Goal: Transaction & Acquisition: Purchase product/service

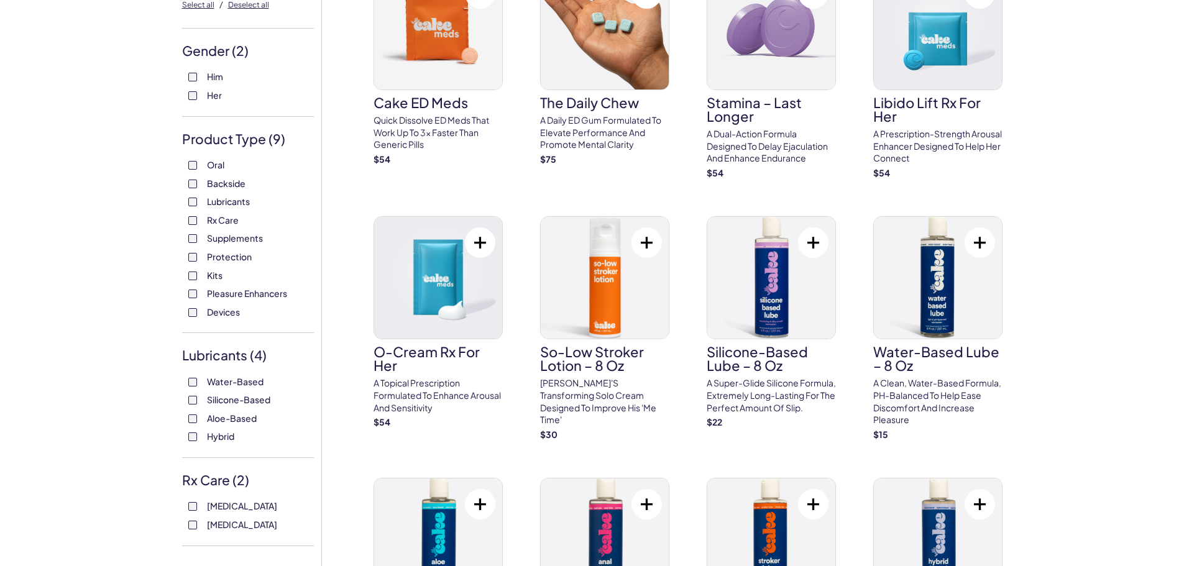
scroll to position [186, 0]
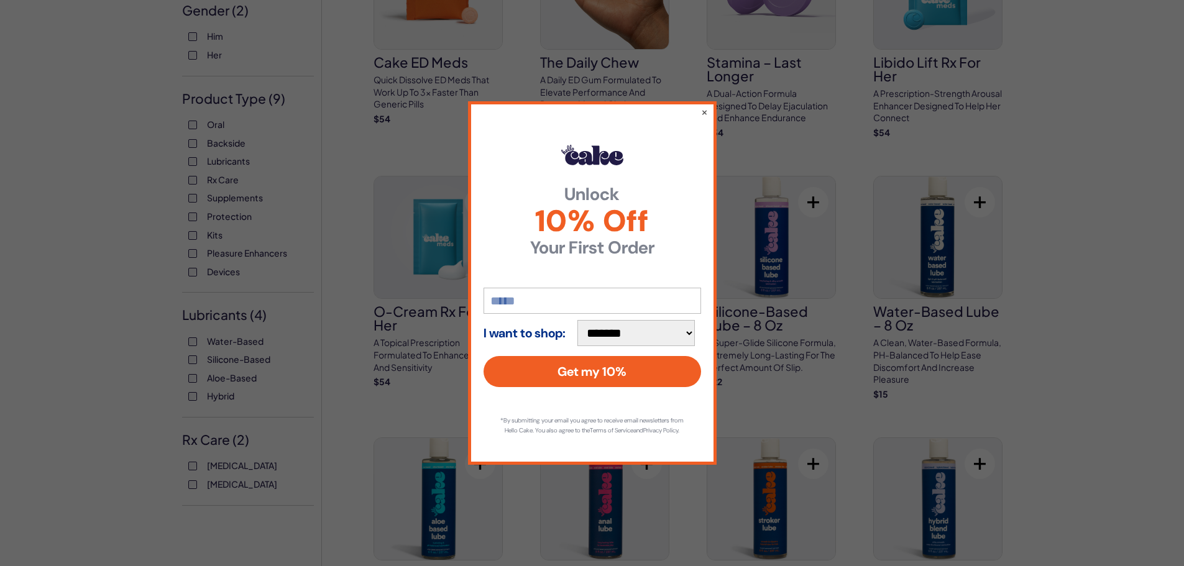
click at [700, 104] on div "**********" at bounding box center [592, 282] width 249 height 363
click at [704, 105] on button "×" at bounding box center [704, 111] width 8 height 15
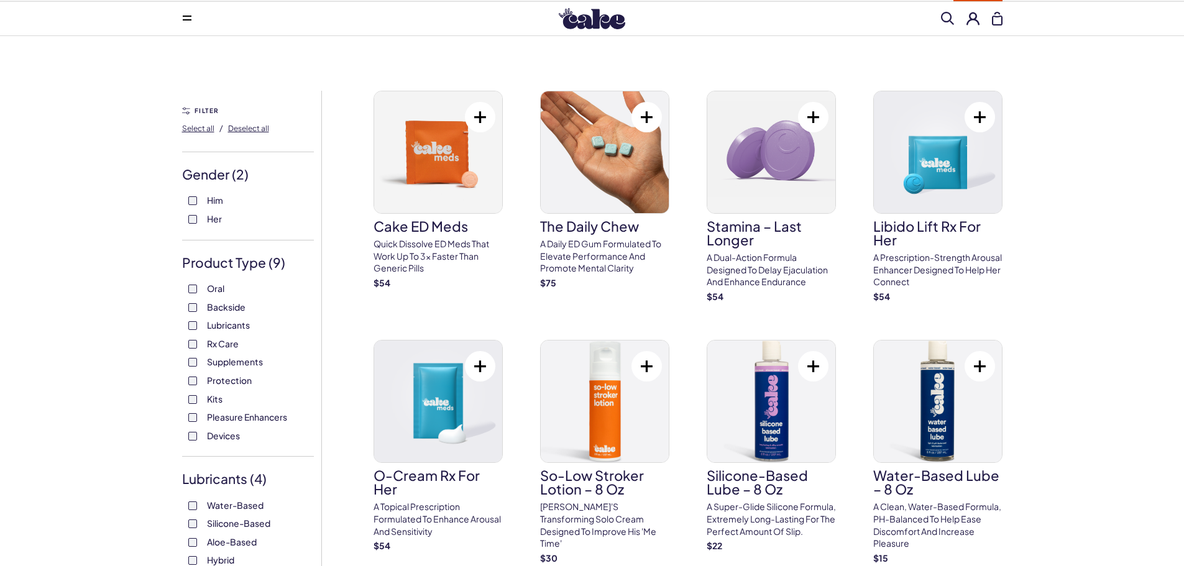
scroll to position [0, 0]
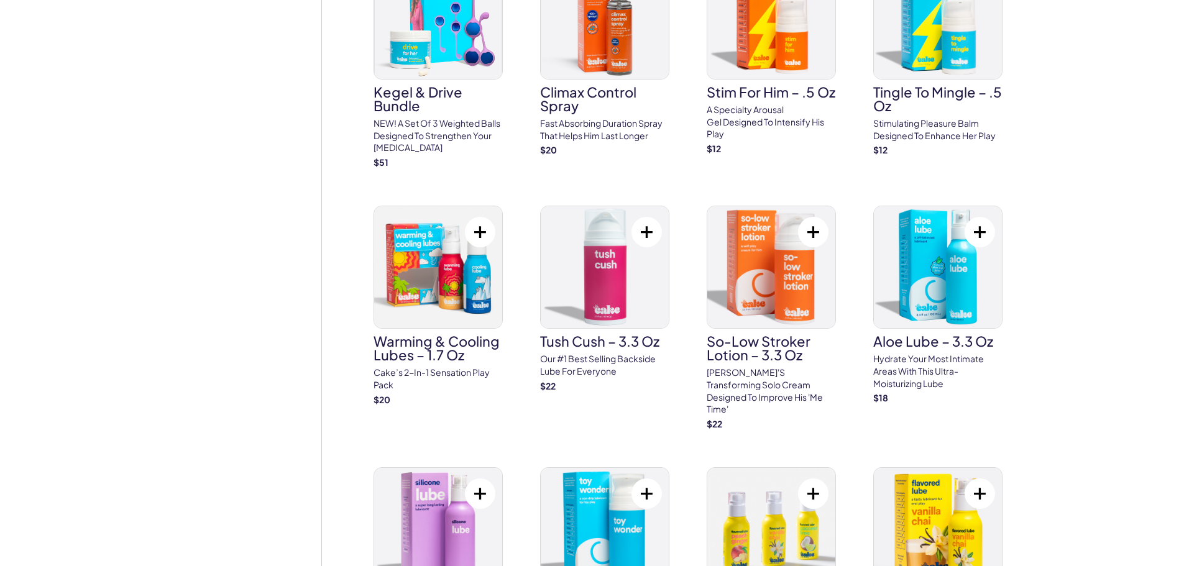
scroll to position [1430, 0]
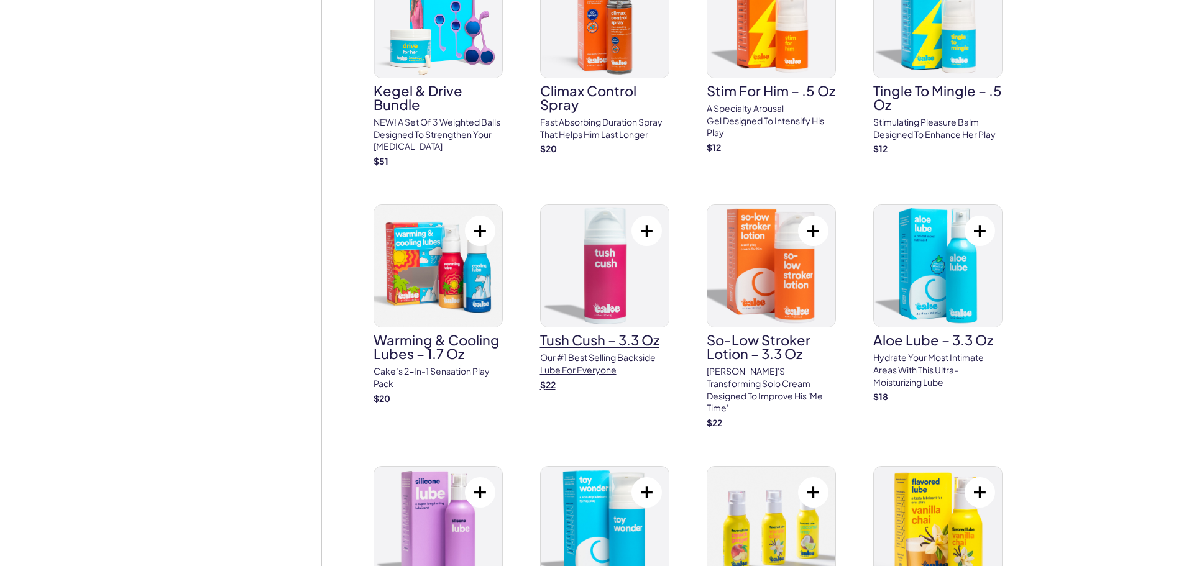
click at [632, 359] on p "Our #1 best selling backside lube for everyone" at bounding box center [604, 364] width 129 height 24
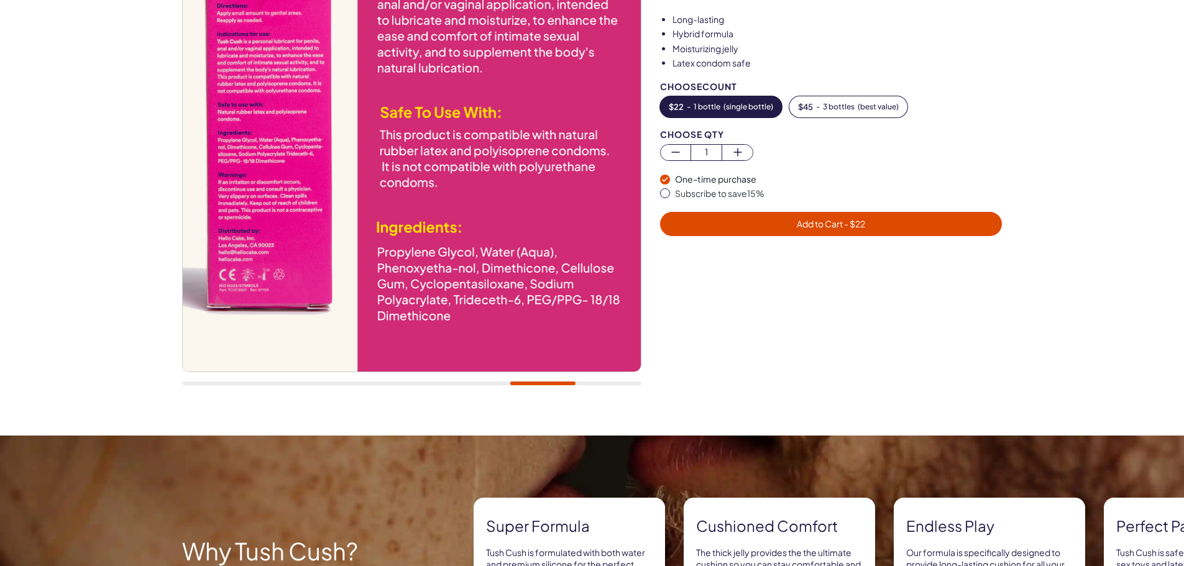
scroll to position [186, 0]
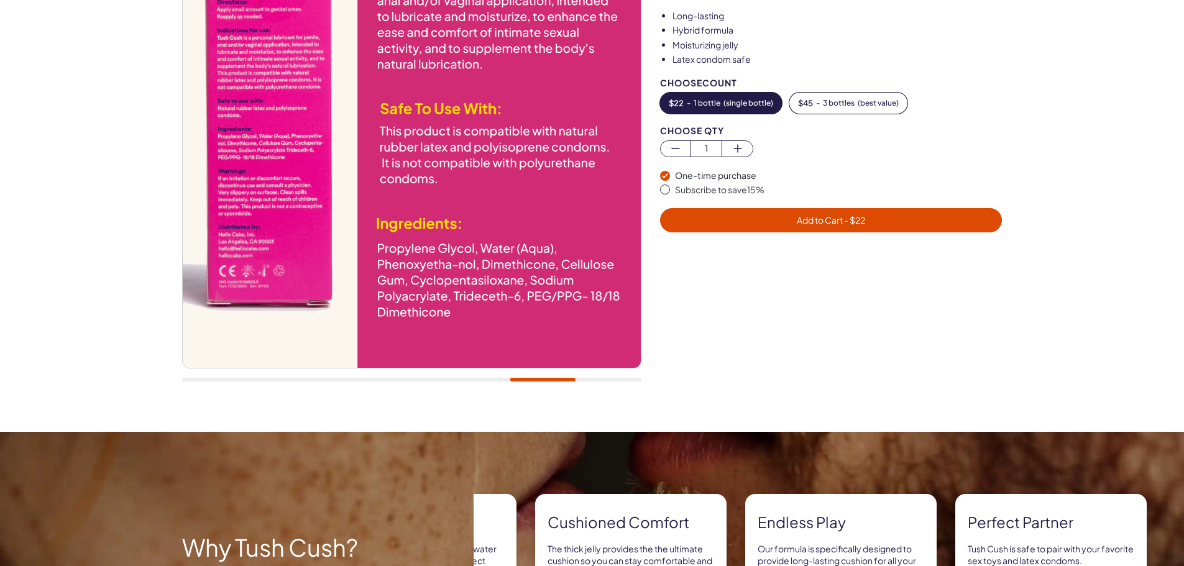
click at [582, 251] on img at bounding box center [411, 139] width 458 height 458
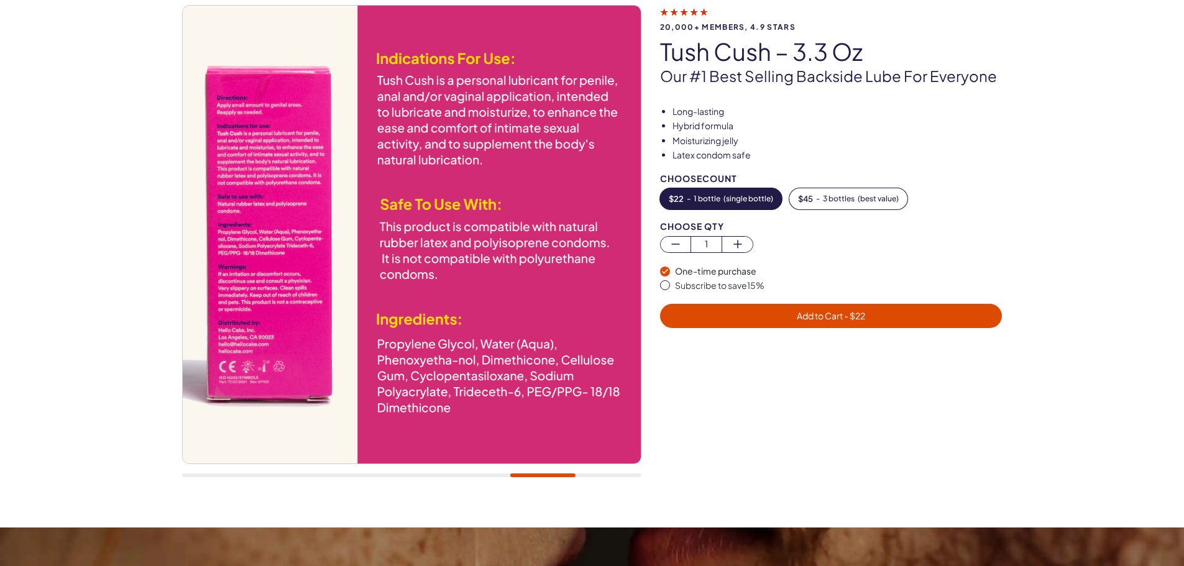
scroll to position [62, 0]
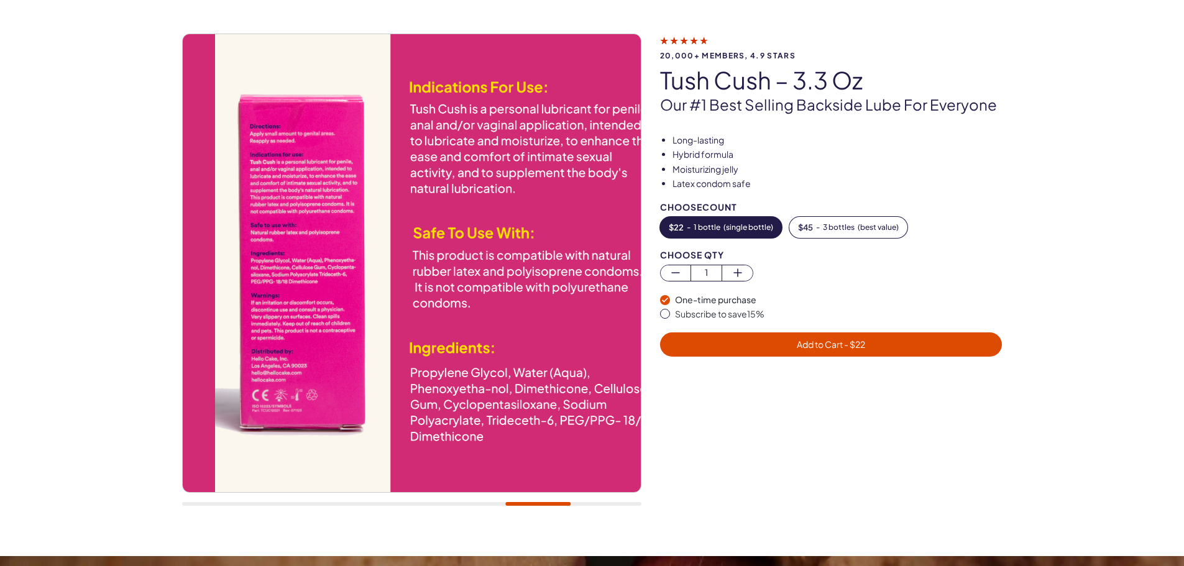
click at [419, 383] on img at bounding box center [444, 263] width 458 height 458
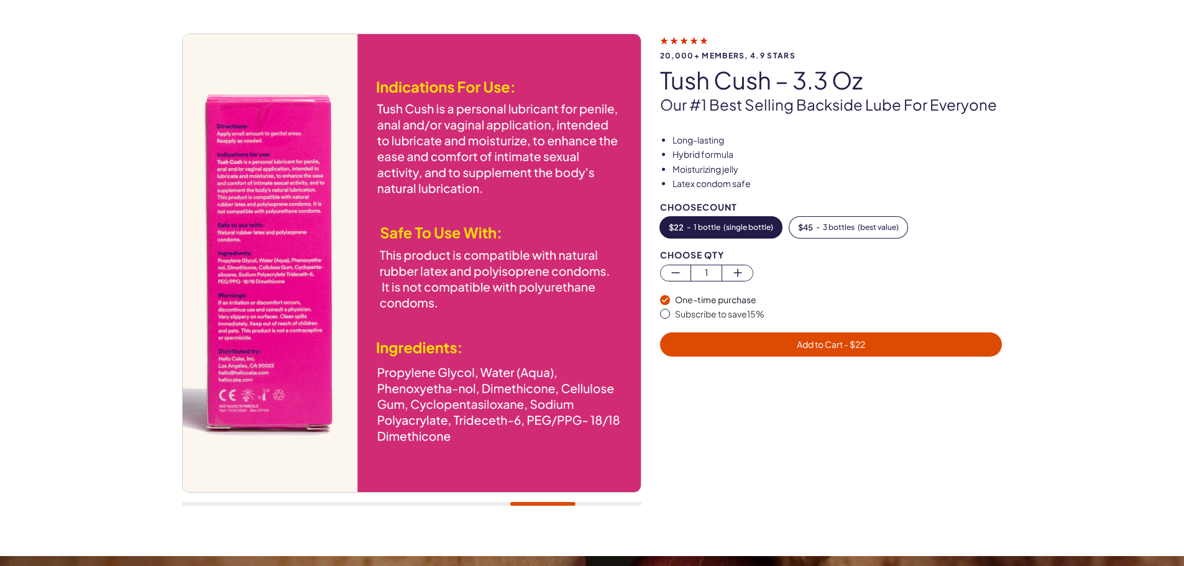
click at [395, 372] on img at bounding box center [411, 263] width 458 height 458
click at [397, 374] on img at bounding box center [411, 263] width 458 height 458
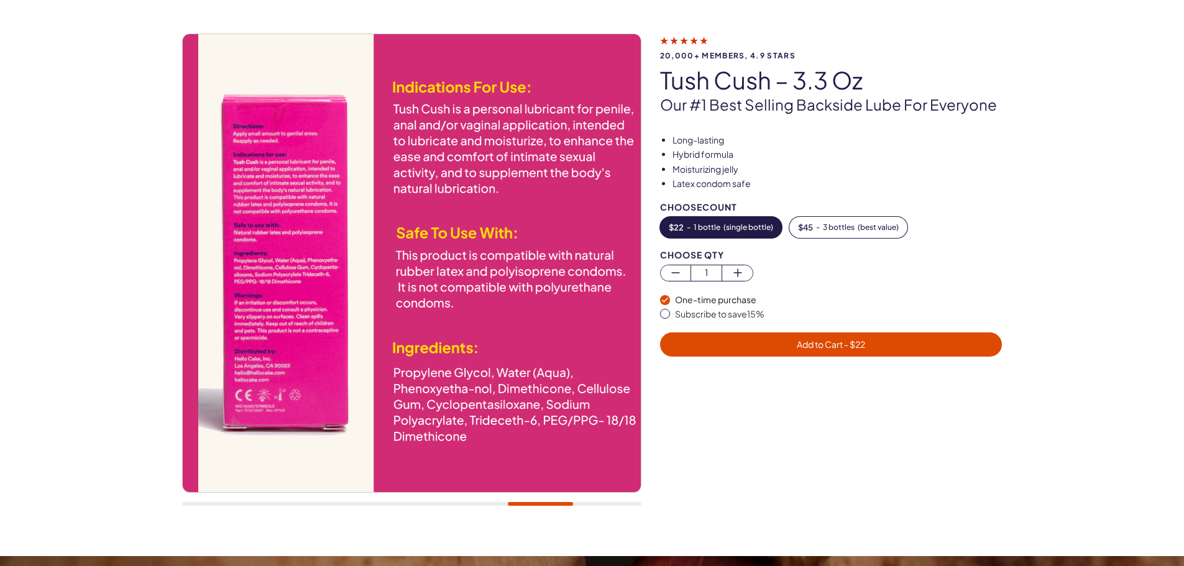
click at [400, 373] on img at bounding box center [427, 263] width 458 height 458
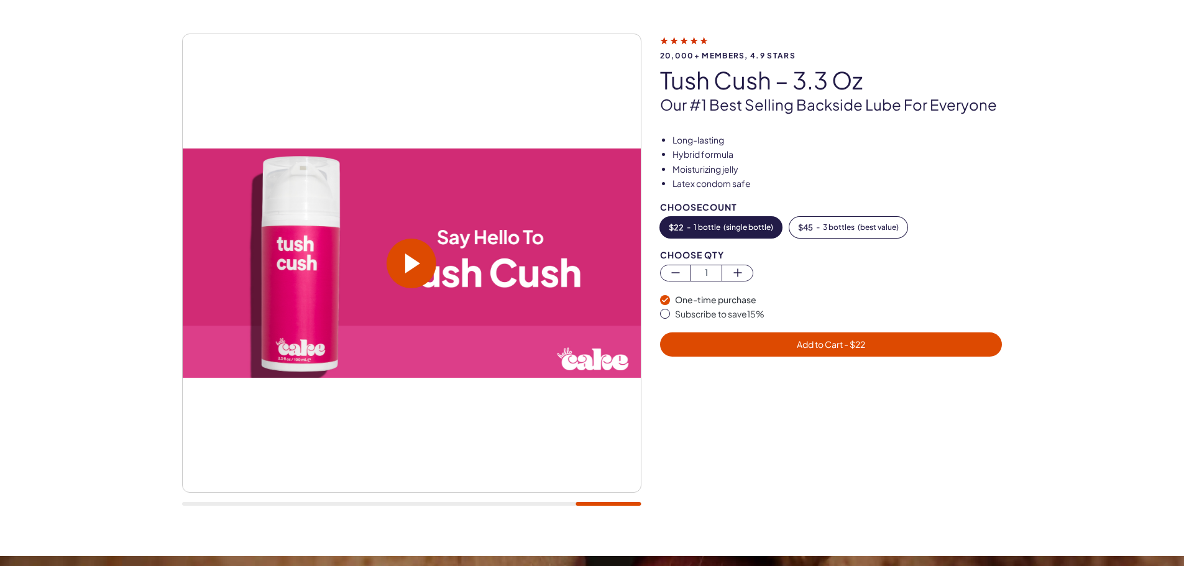
scroll to position [0, 0]
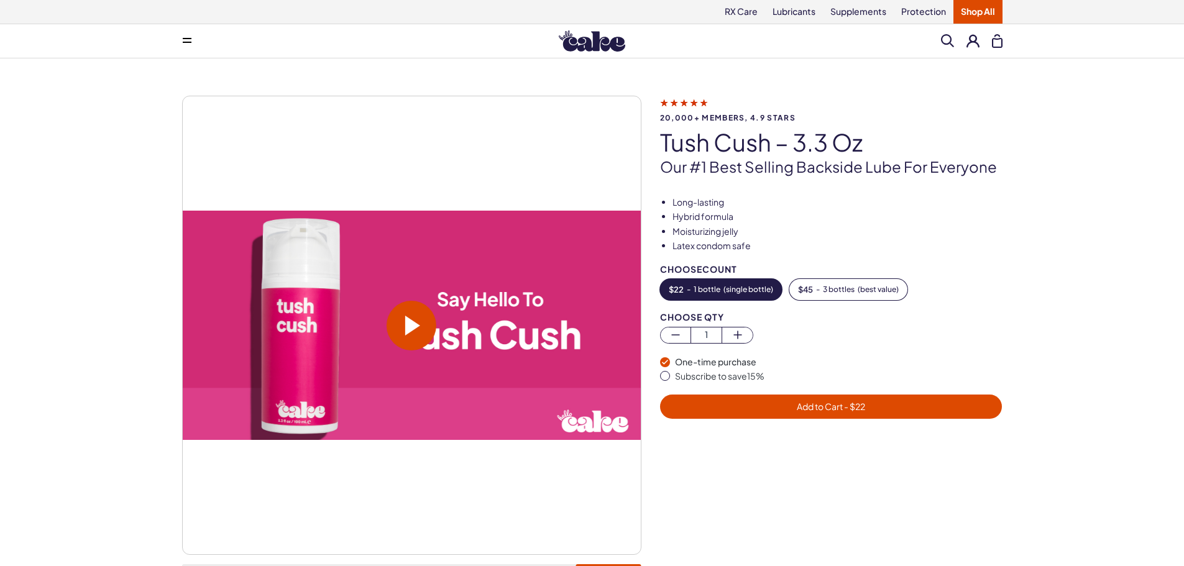
click at [181, 35] on button at bounding box center [187, 41] width 25 height 25
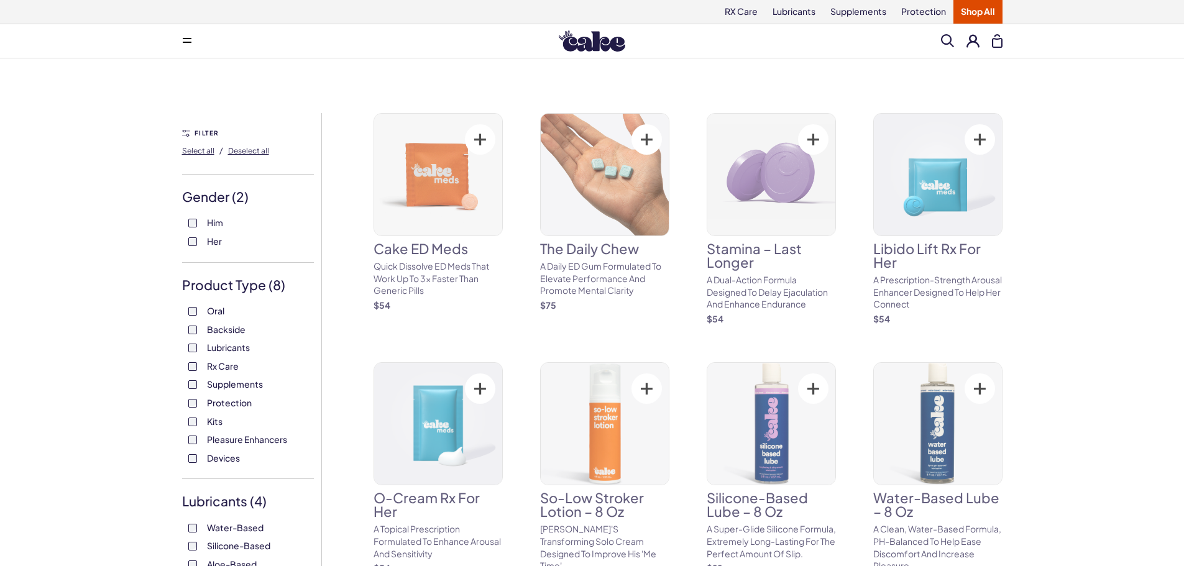
click at [193, 355] on div "Oral Backside Lubricants Rx Care Supplements Protection Kits Pleasure Enhancers…" at bounding box center [248, 384] width 132 height 159
click at [190, 428] on label "Kits" at bounding box center [247, 422] width 119 height 12
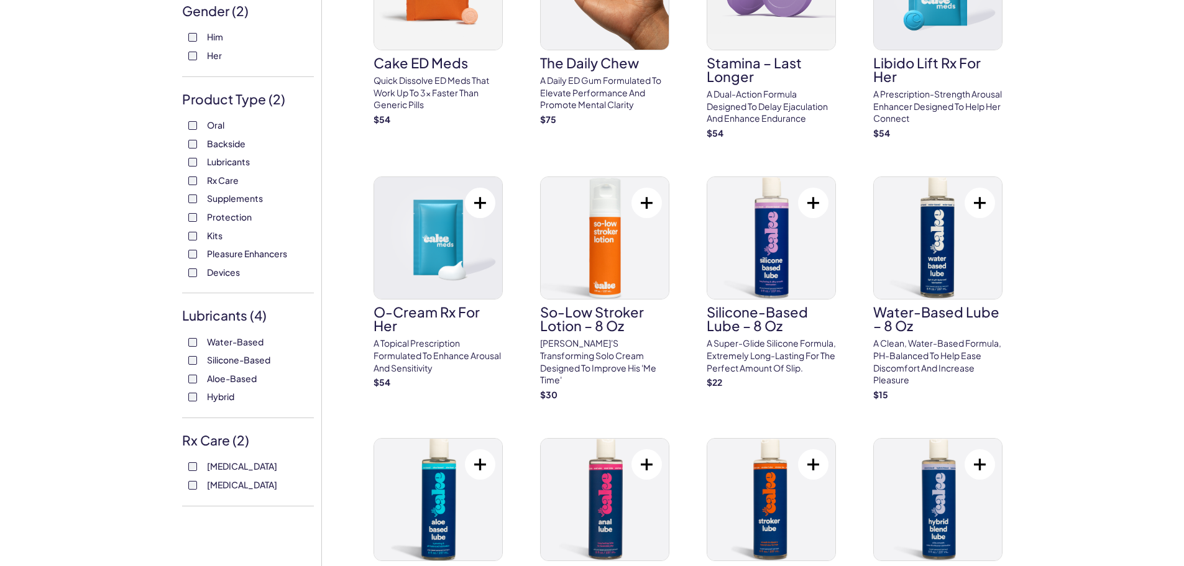
scroll to position [186, 0]
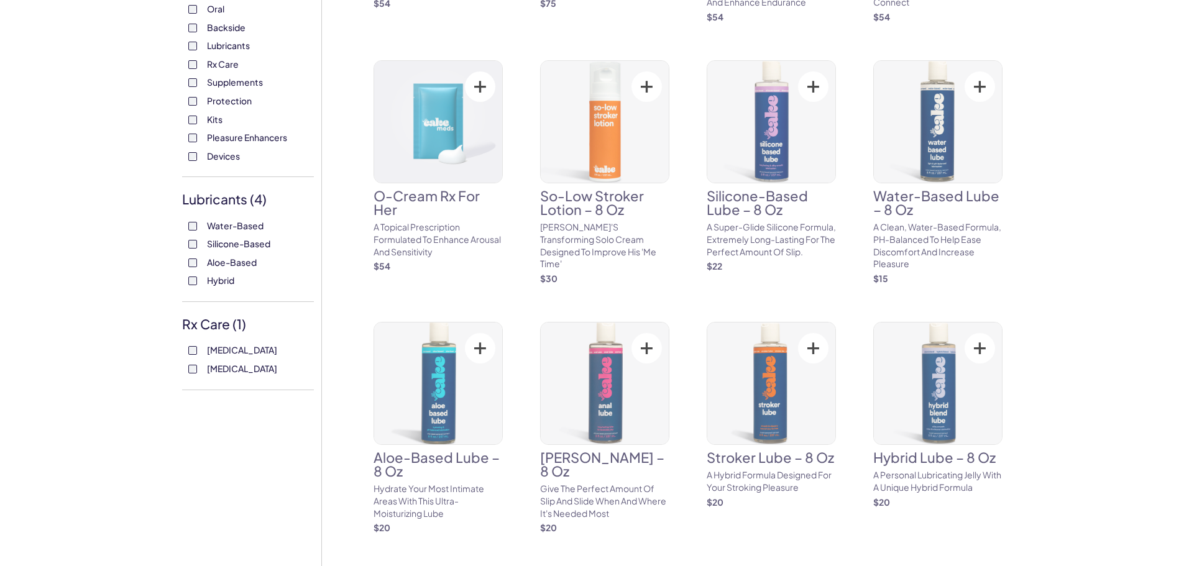
scroll to position [311, 0]
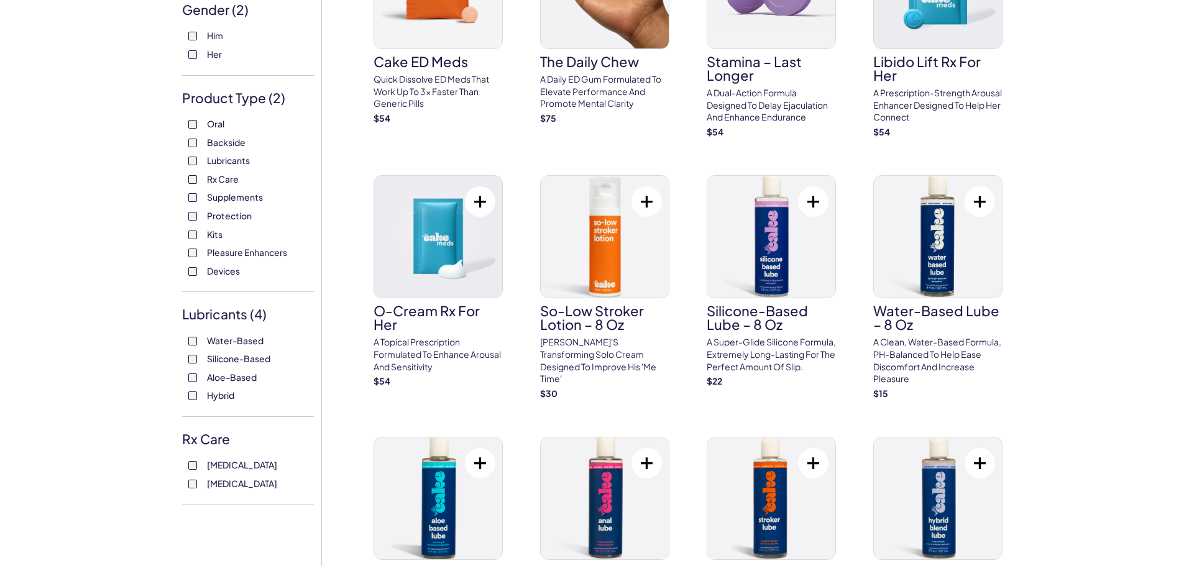
scroll to position [186, 0]
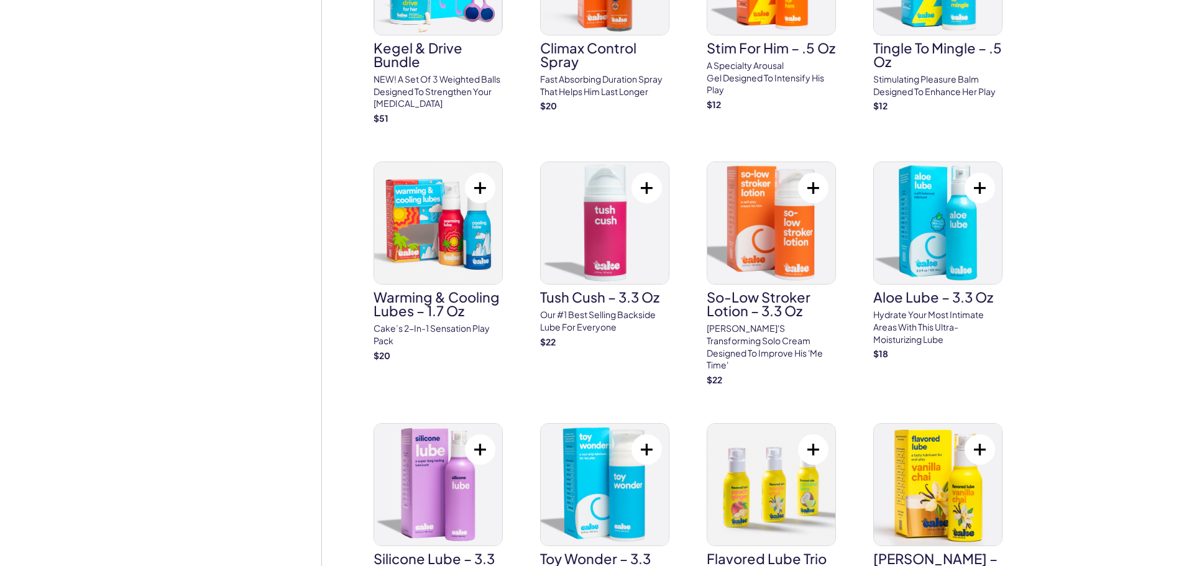
scroll to position [1243, 0]
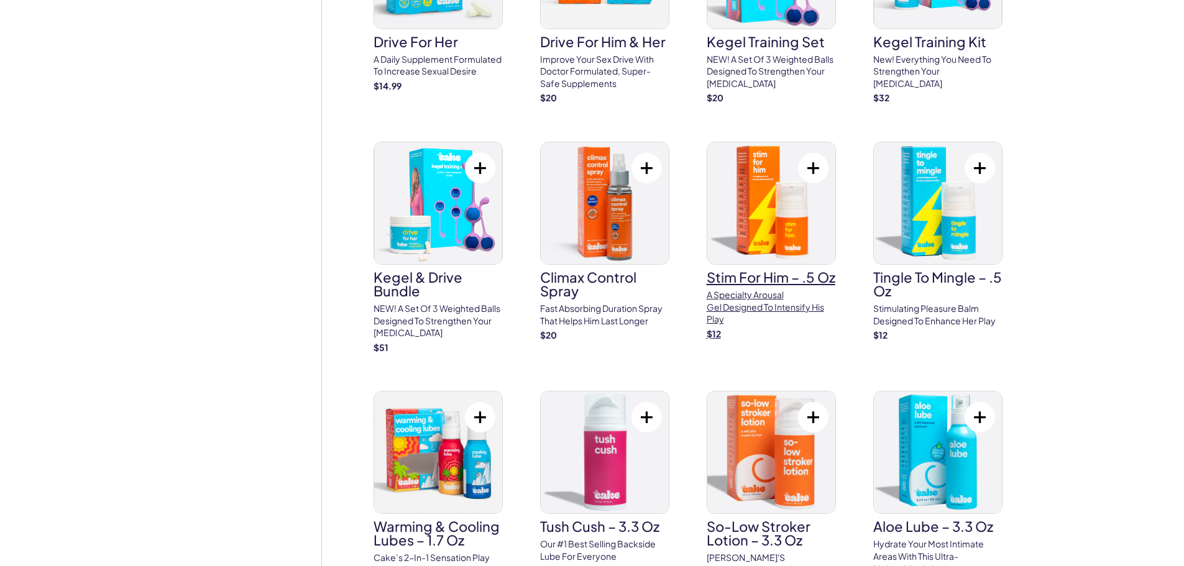
click at [735, 286] on link "Stim For Him – .5 oz A specialty arousal gel designed to intensify his play $ 12" at bounding box center [771, 241] width 129 height 198
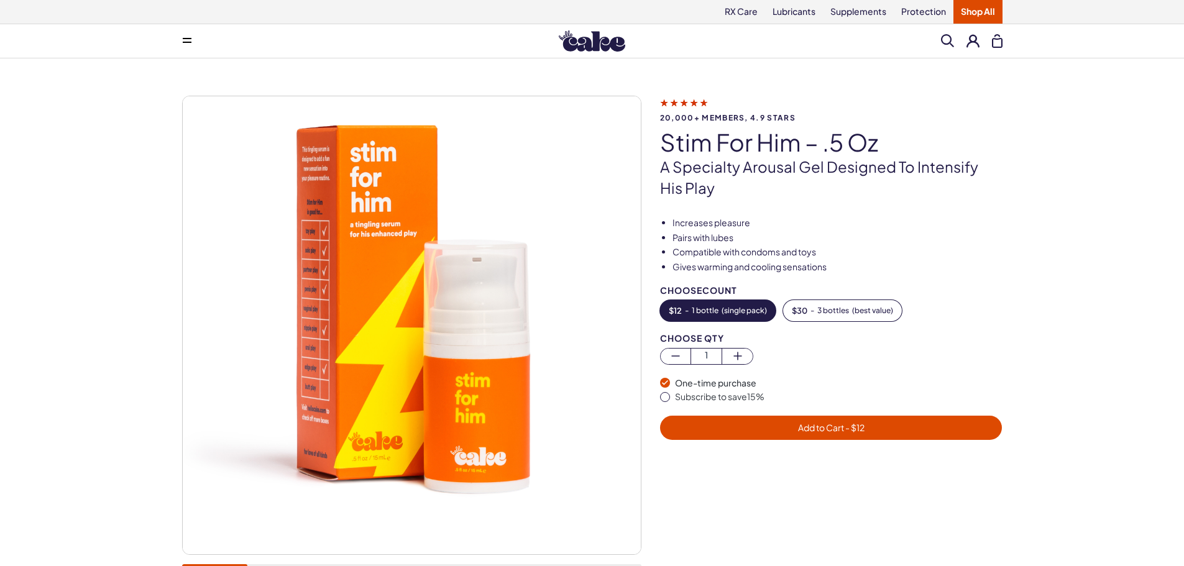
click at [312, 281] on img at bounding box center [412, 325] width 458 height 458
click at [316, 315] on img at bounding box center [412, 325] width 458 height 458
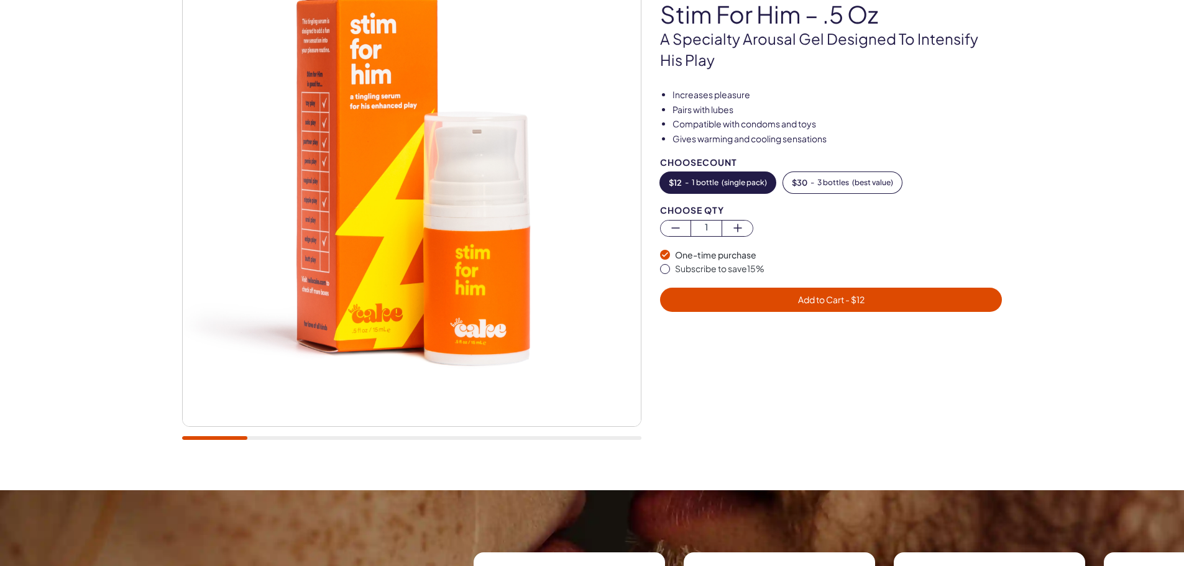
scroll to position [249, 0]
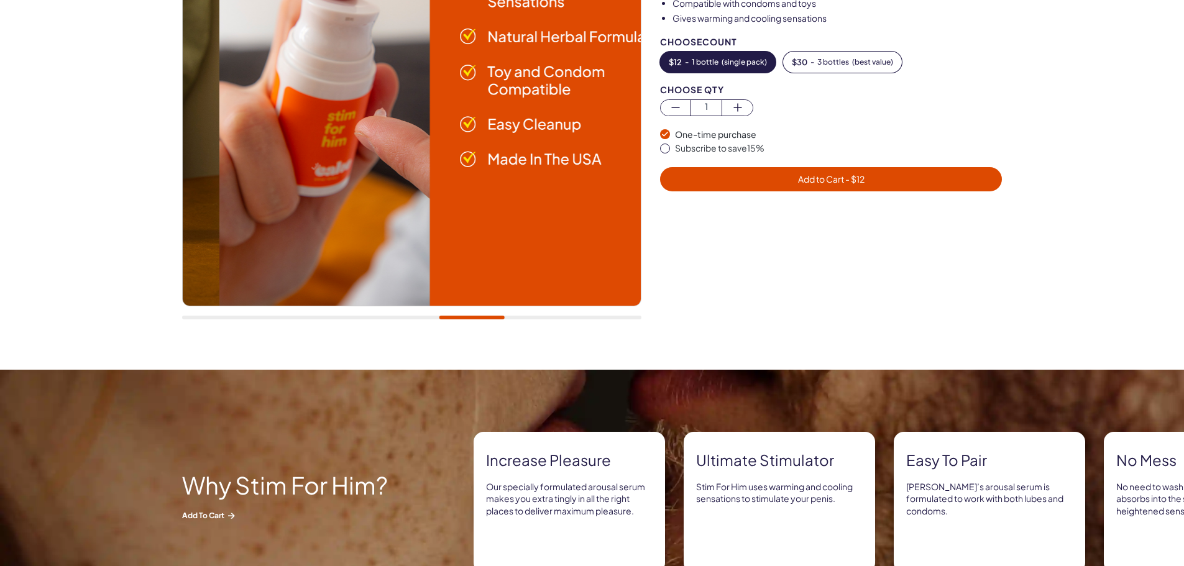
click at [472, 319] on div at bounding box center [411, 318] width 459 height 4
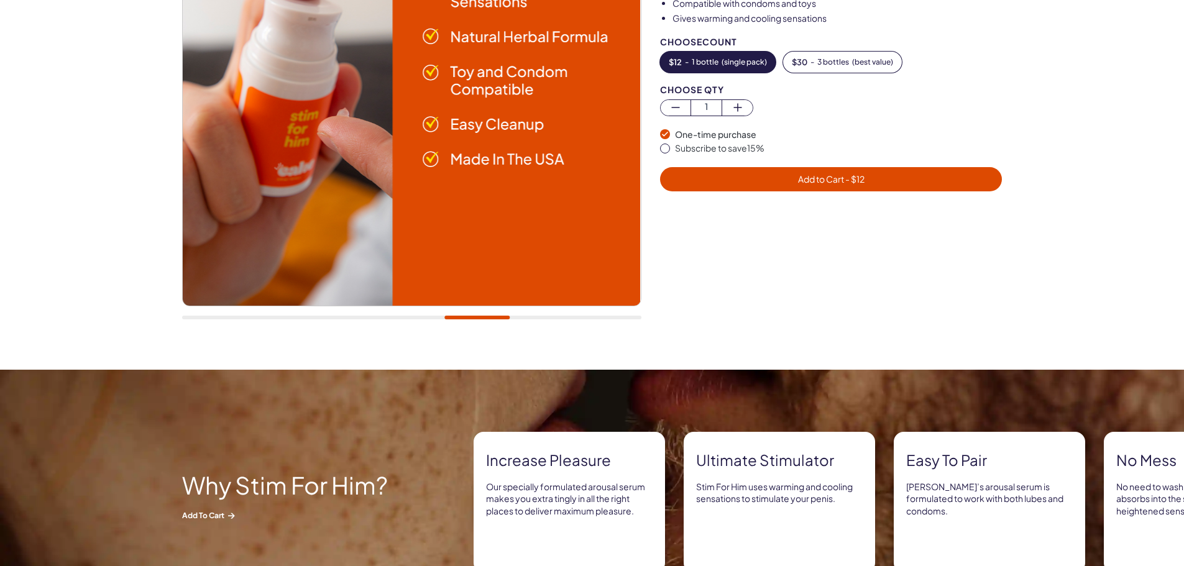
click at [519, 319] on div at bounding box center [411, 318] width 459 height 4
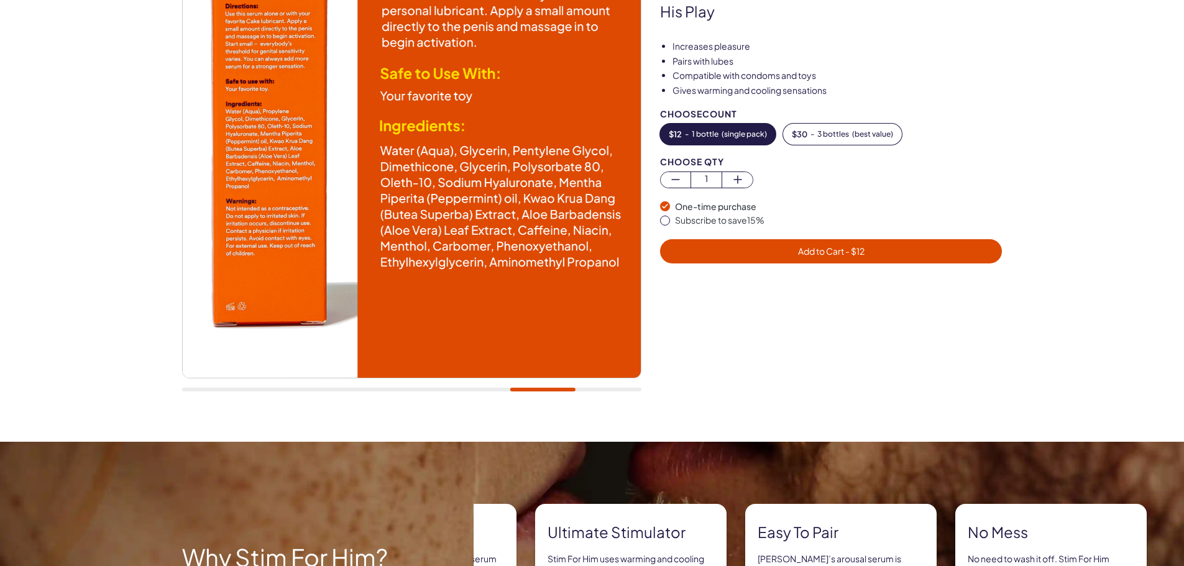
scroll to position [186, 0]
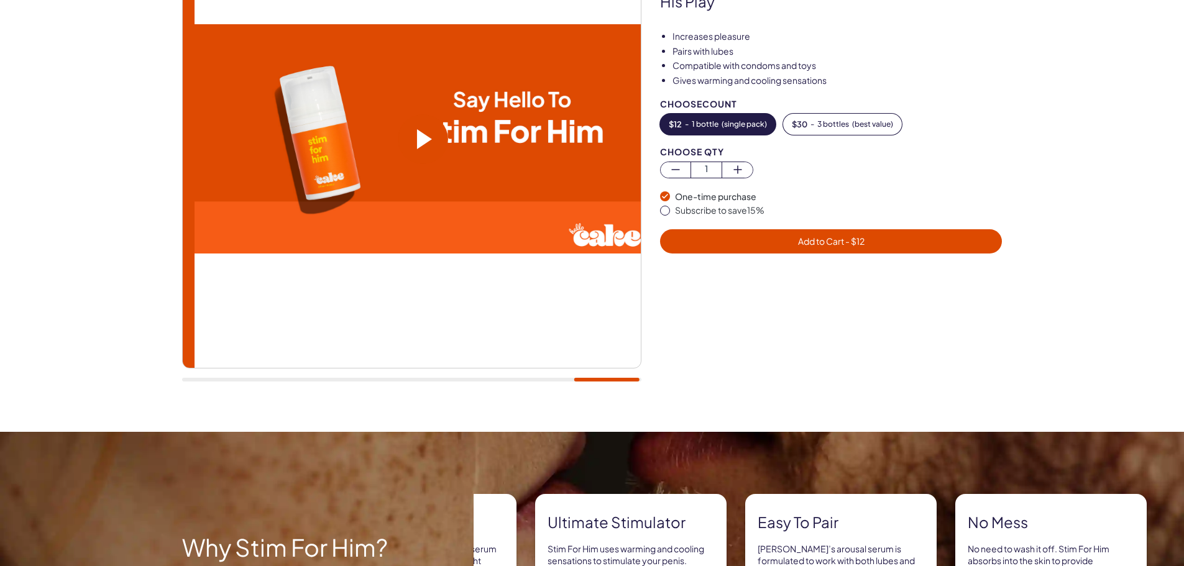
click at [607, 379] on div at bounding box center [411, 380] width 459 height 4
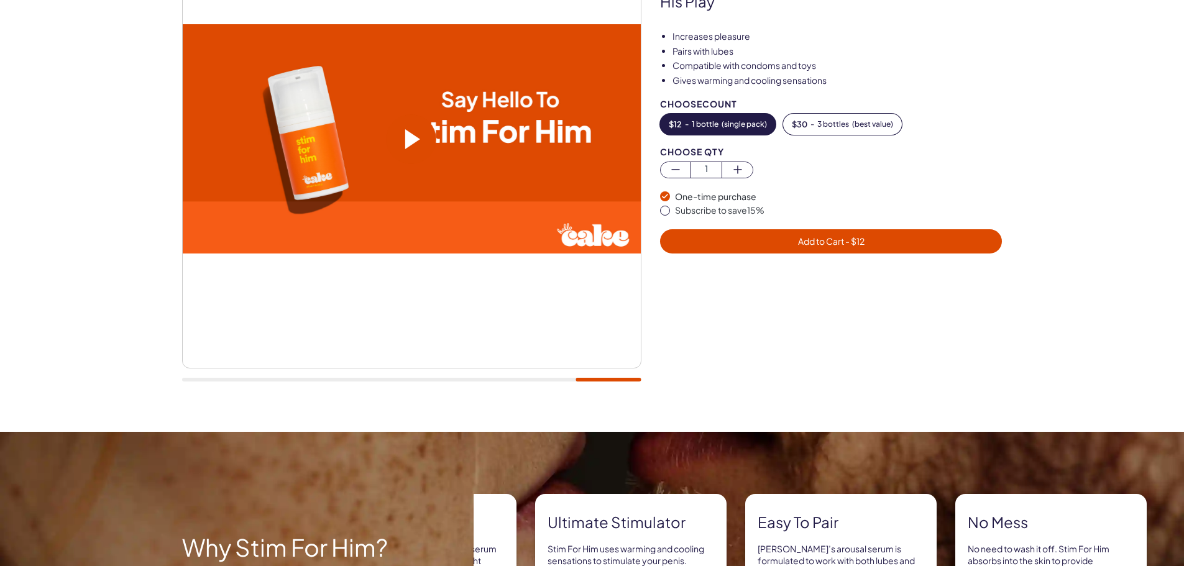
click at [507, 372] on div at bounding box center [411, 151] width 459 height 485
click at [514, 381] on div at bounding box center [411, 380] width 459 height 4
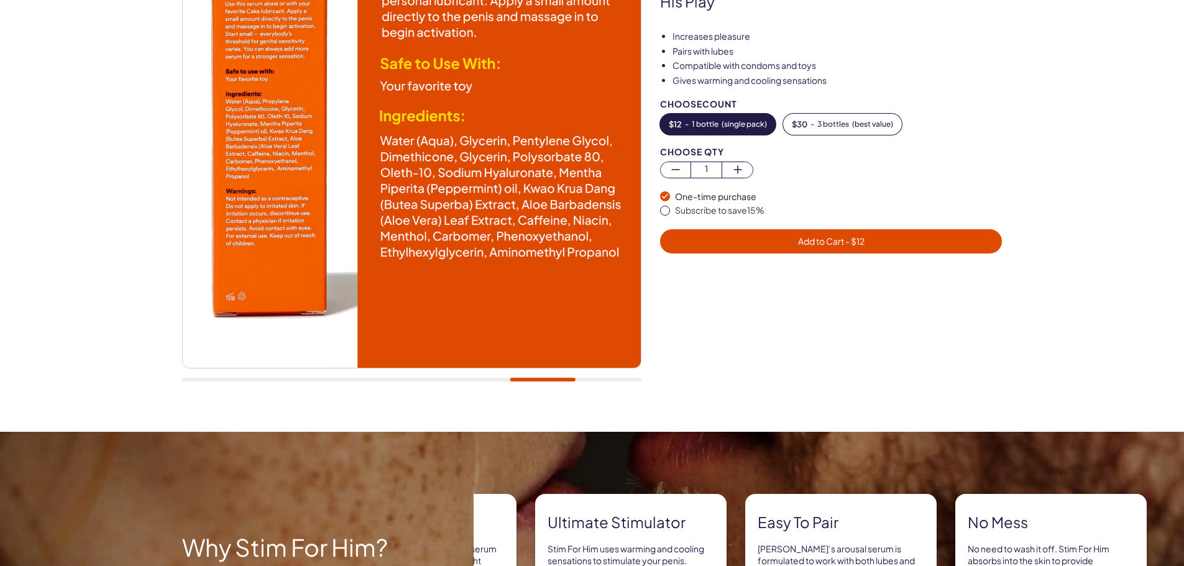
click at [435, 382] on div at bounding box center [411, 151] width 459 height 485
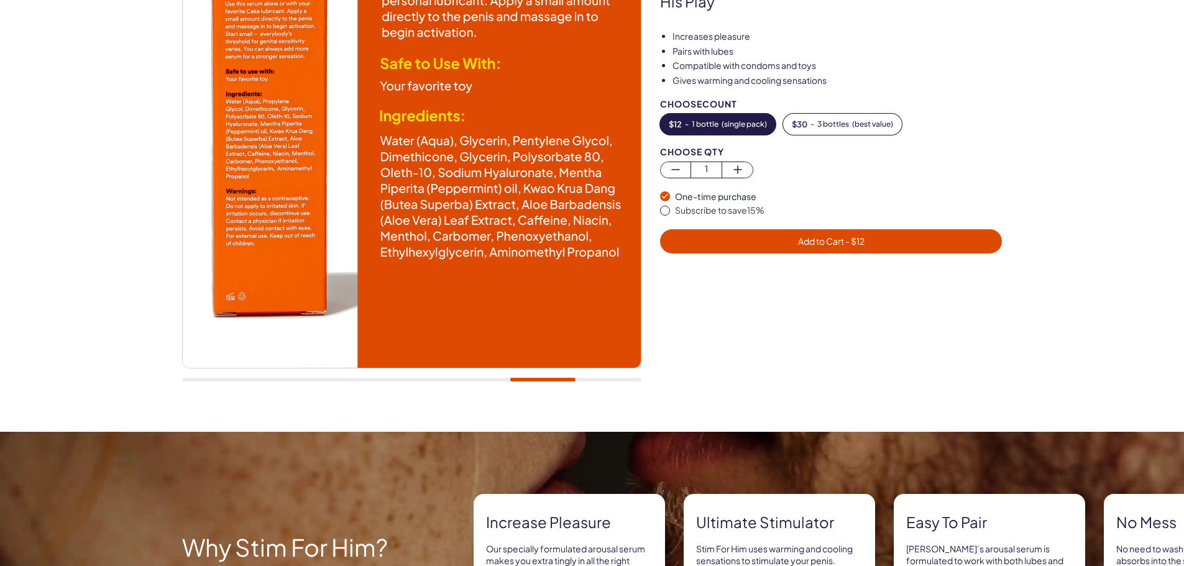
click at [394, 381] on div at bounding box center [411, 380] width 459 height 4
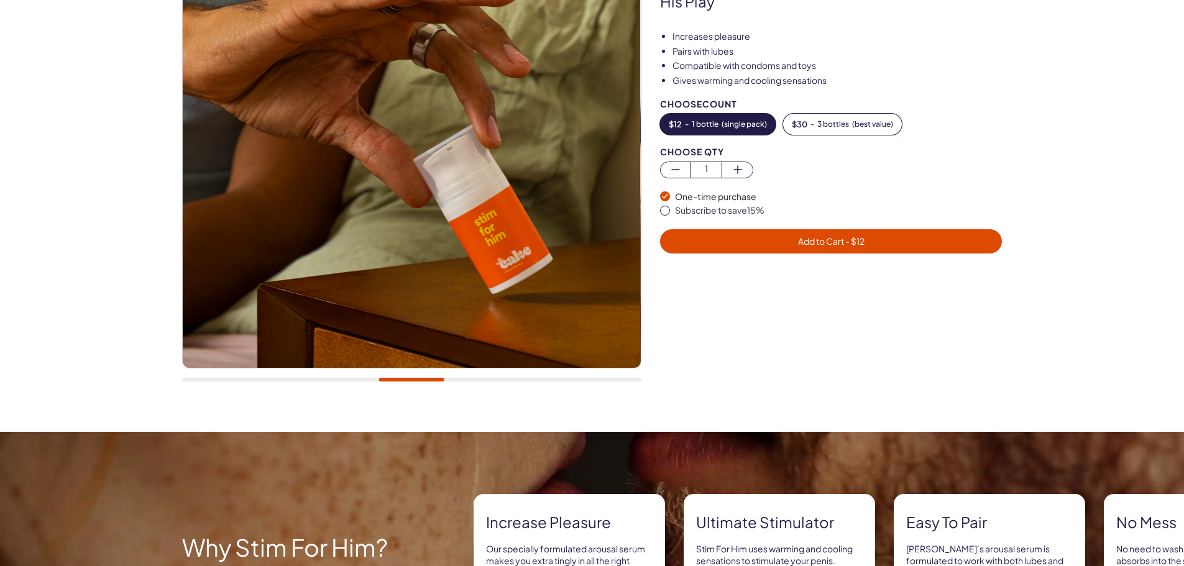
click at [305, 370] on div at bounding box center [411, 151] width 459 height 485
click at [296, 380] on div at bounding box center [411, 380] width 459 height 4
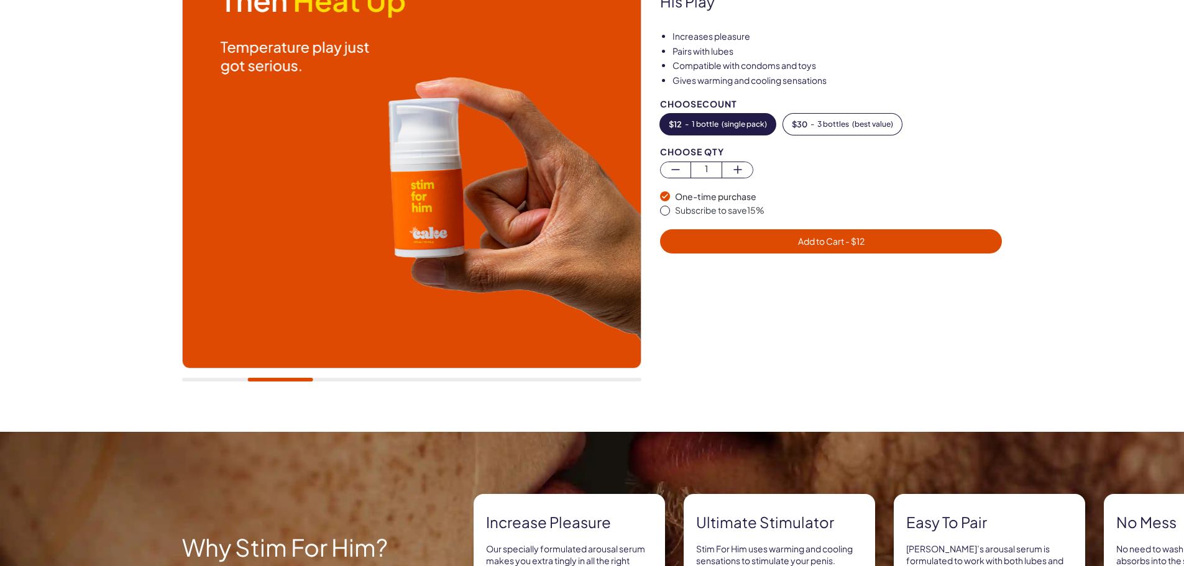
click at [232, 379] on div at bounding box center [411, 380] width 459 height 4
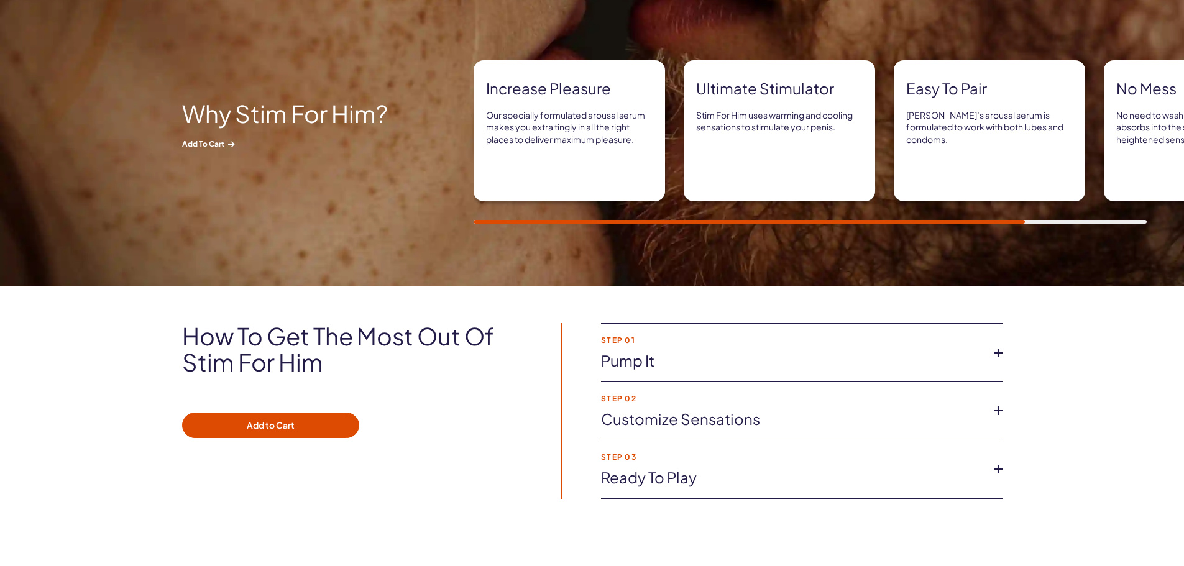
scroll to position [622, 0]
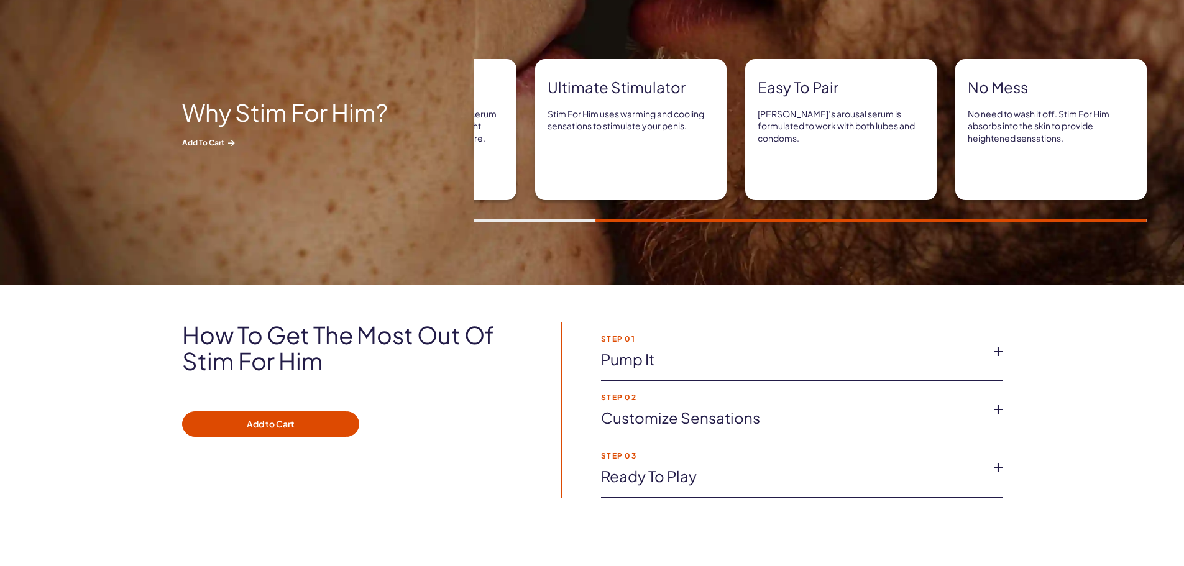
click at [683, 427] on link "Customize Sensations" at bounding box center [792, 418] width 382 height 21
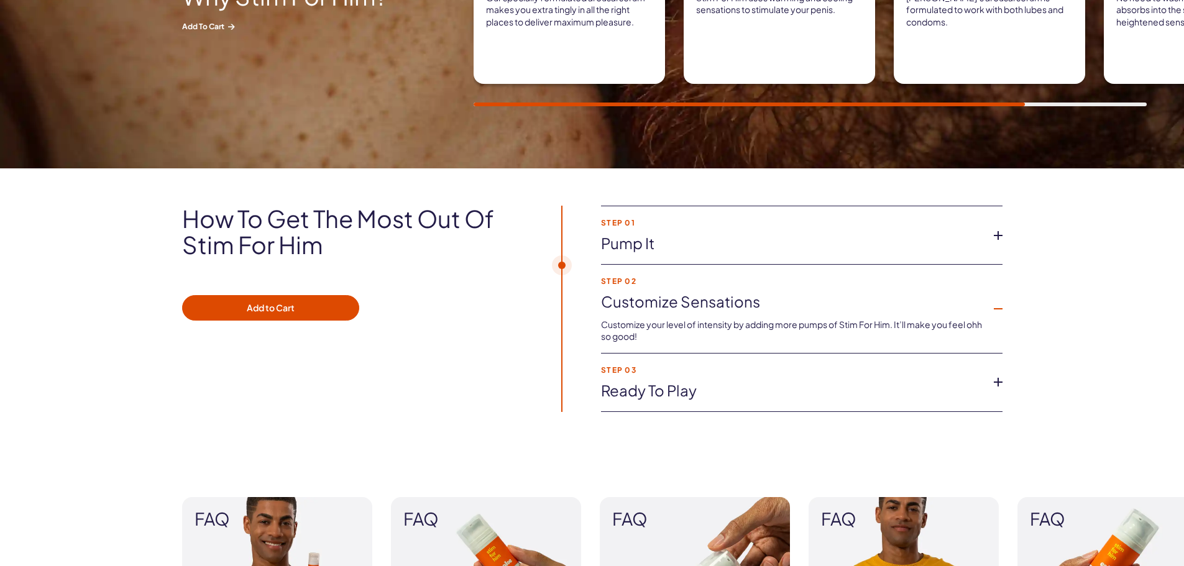
scroll to position [746, 0]
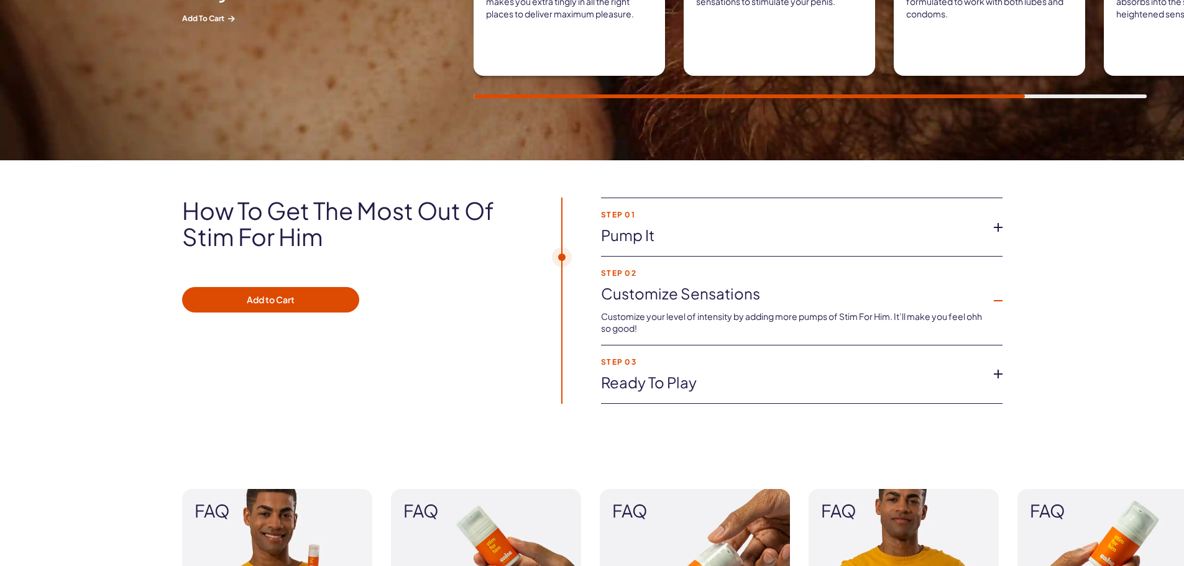
click at [670, 390] on link "Ready to Play" at bounding box center [792, 382] width 382 height 21
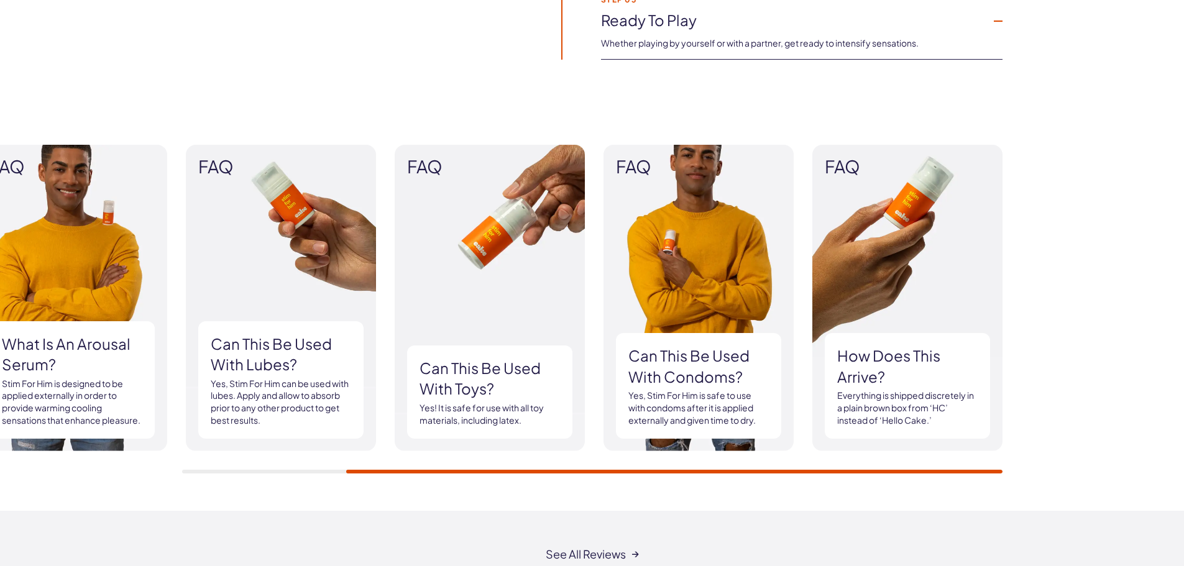
scroll to position [1057, 0]
